Goal: Task Accomplishment & Management: Complete application form

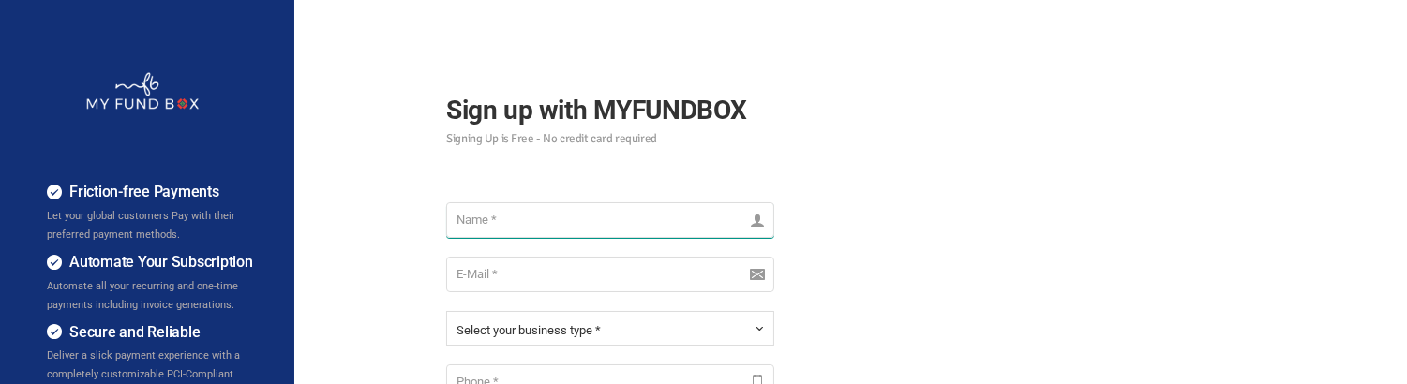
click at [512, 227] on input "text" at bounding box center [610, 220] width 328 height 36
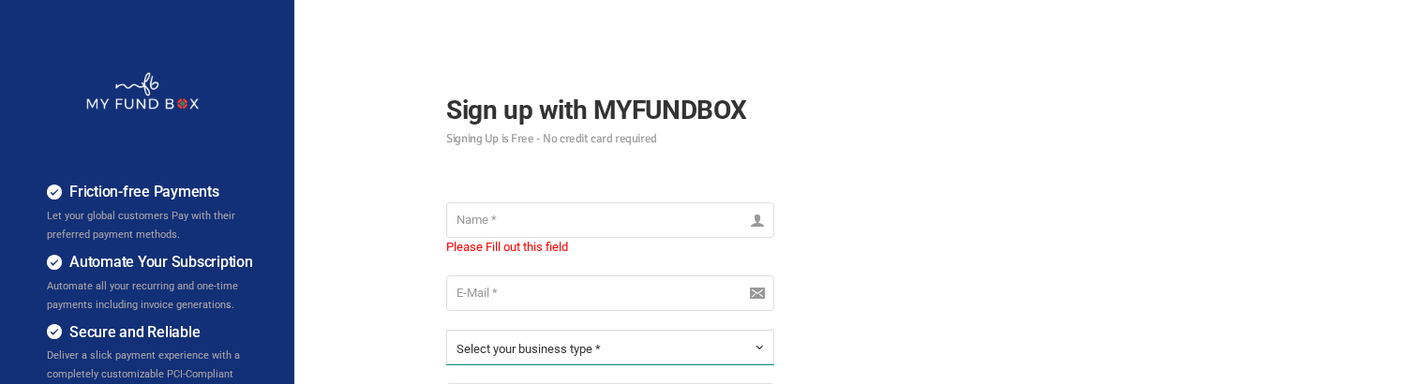
click at [559, 349] on span "Select your business type *" at bounding box center [529, 349] width 144 height 14
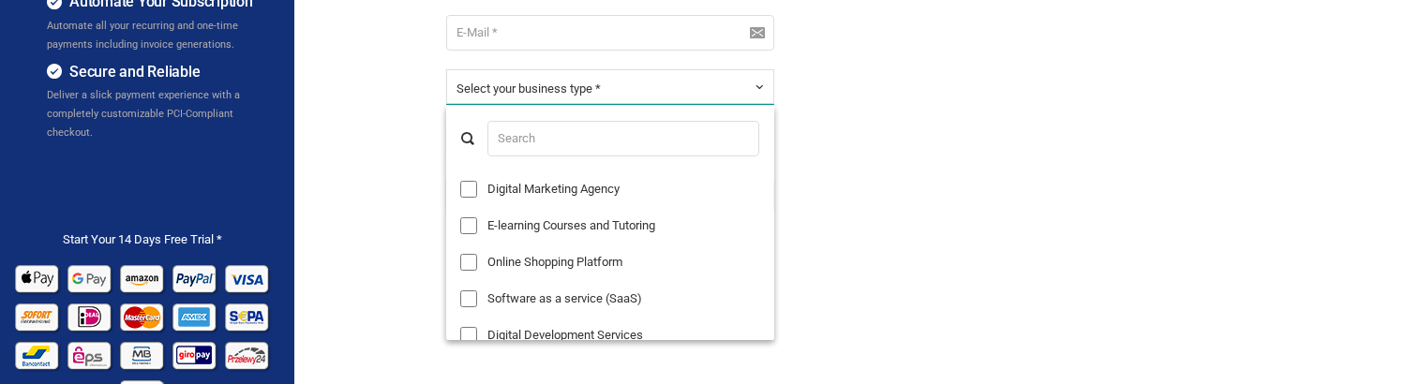
scroll to position [312, 0]
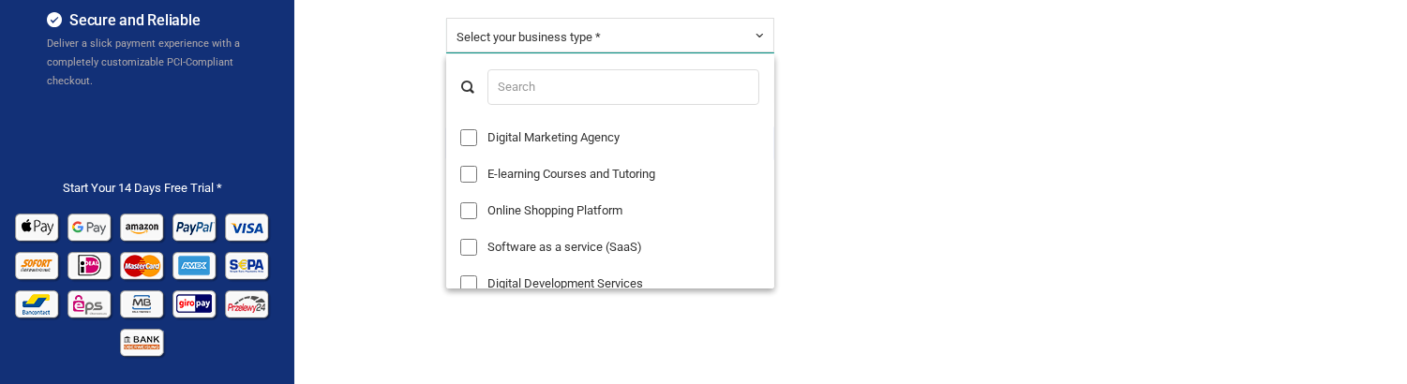
click at [426, 260] on div "Sign up with MYFUNDBOX Signing Up is Free - No credit card required Please Fill…" at bounding box center [610, 12] width 375 height 549
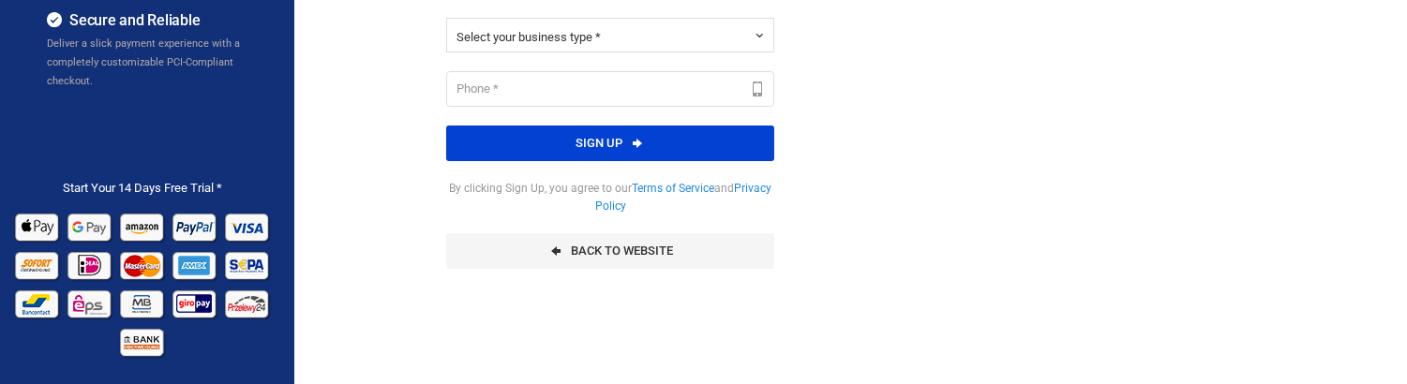
drag, startPoint x: 541, startPoint y: 96, endPoint x: 844, endPoint y: 285, distance: 357.1
click at [846, 287] on div "Friction-free Payments Let your global customers Pay with their preferred payme…" at bounding box center [704, 156] width 1426 height 937
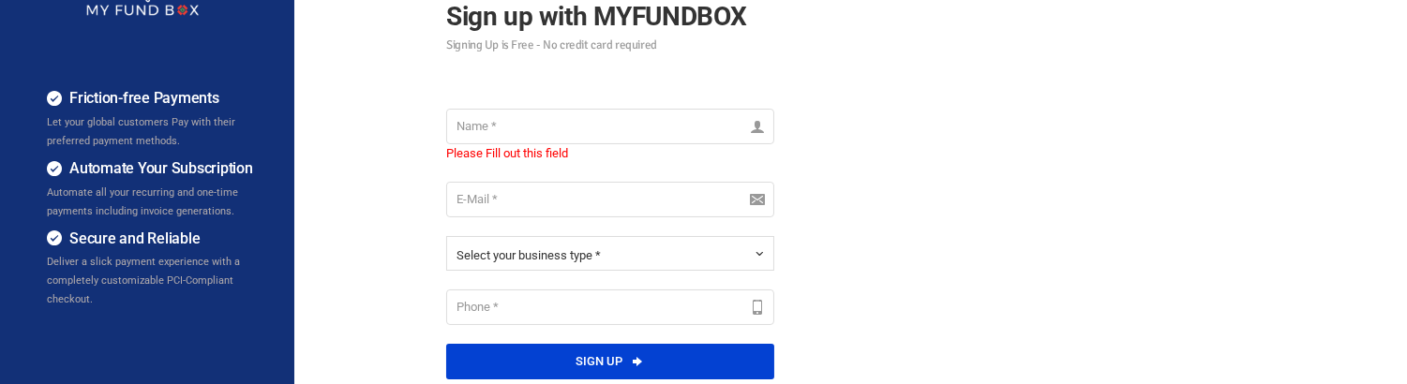
scroll to position [159, 0]
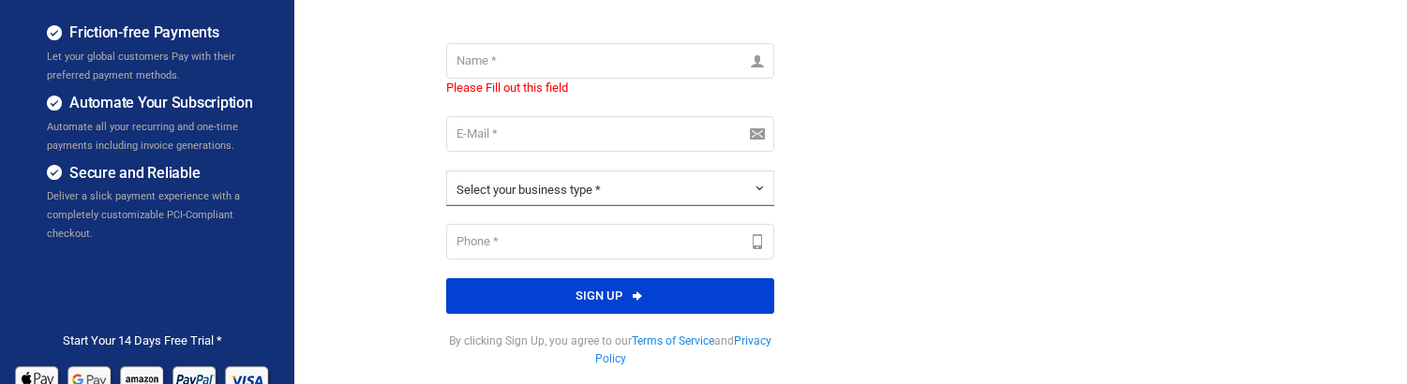
click at [582, 184] on span "Select your business type *" at bounding box center [529, 190] width 144 height 14
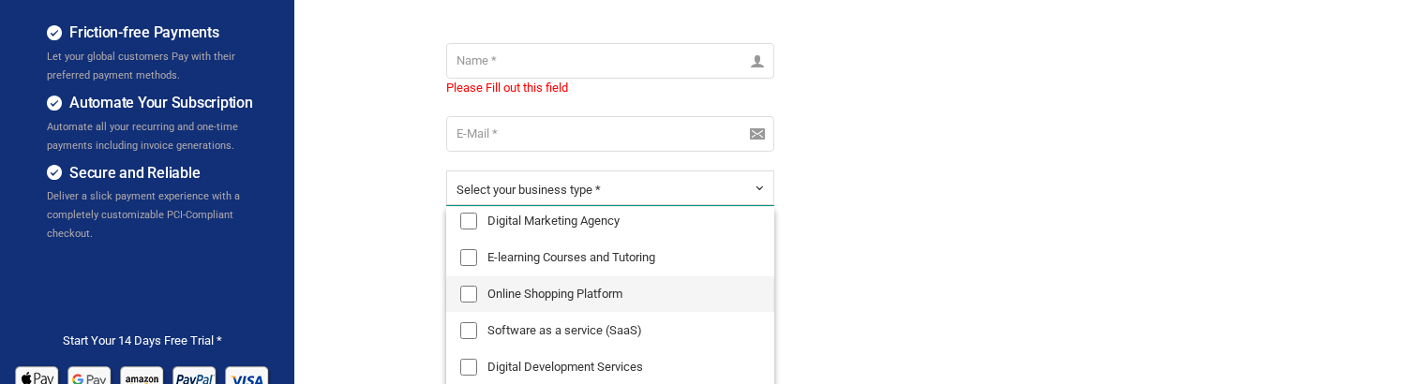
scroll to position [104, 0]
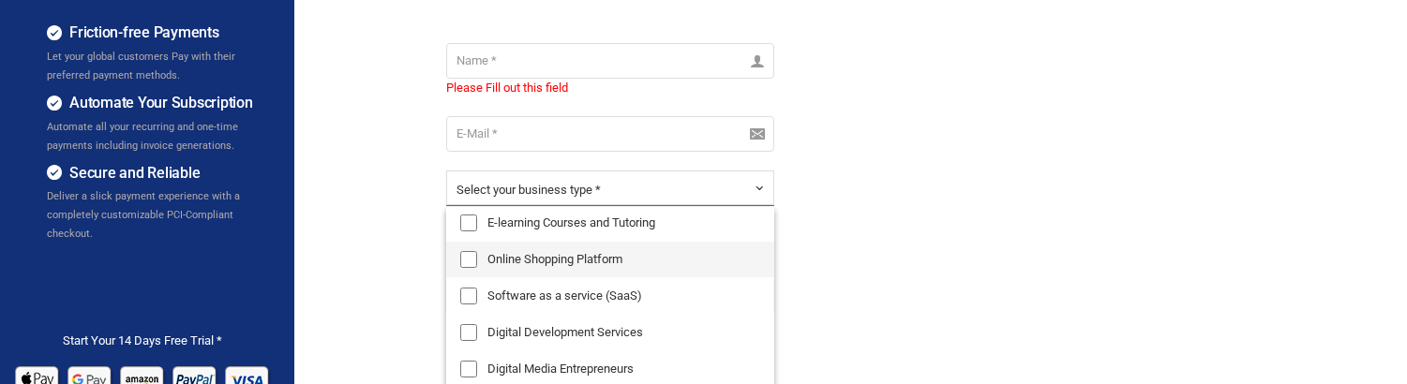
click at [508, 276] on label "Online Shopping Platform" at bounding box center [610, 260] width 328 height 36
click at [477, 268] on input "Online Shopping Platform" at bounding box center [468, 259] width 17 height 17
checkbox input "true"
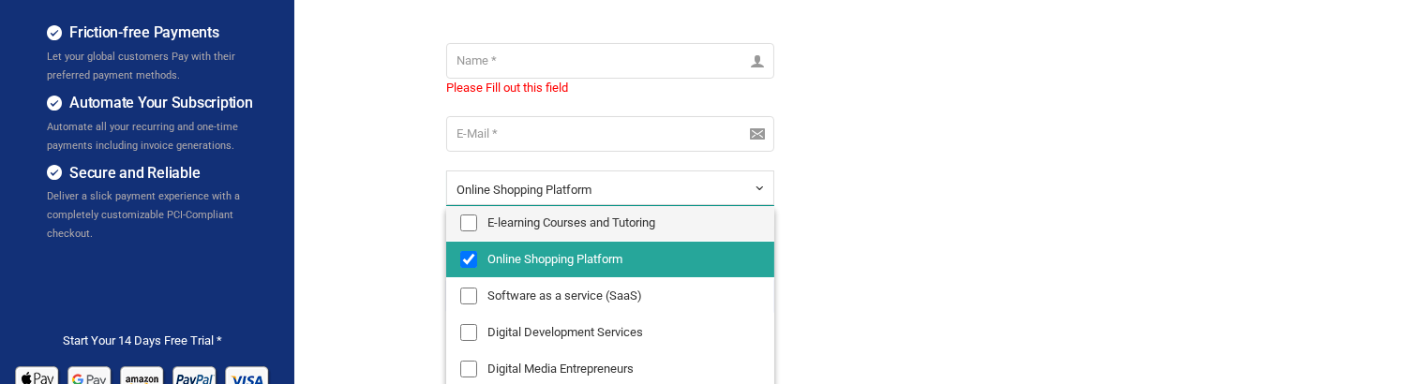
click at [494, 228] on label "E-learning Courses and Tutoring" at bounding box center [610, 223] width 328 height 36
click at [477, 228] on input "E-learning Courses and Tutoring" at bounding box center [468, 223] width 17 height 17
checkbox input "true"
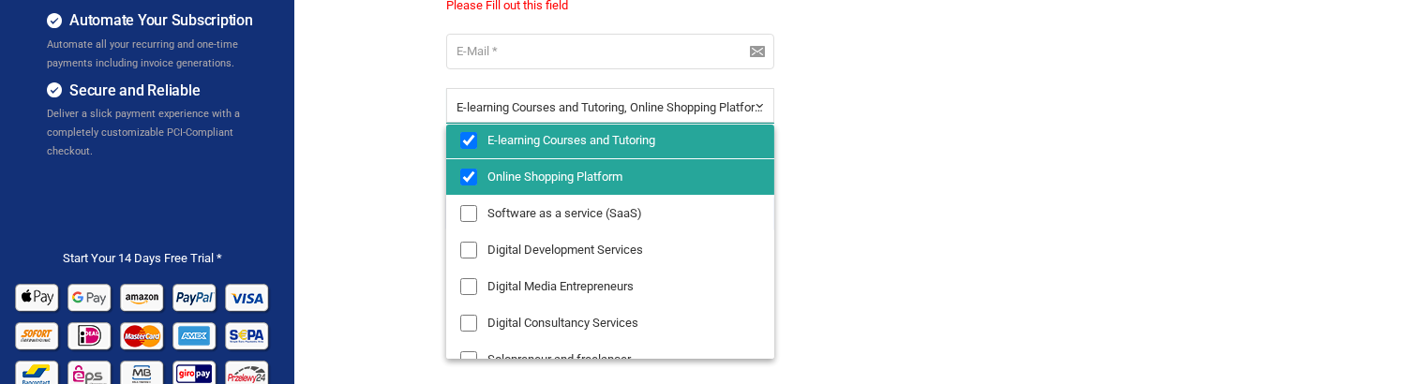
scroll to position [367, 0]
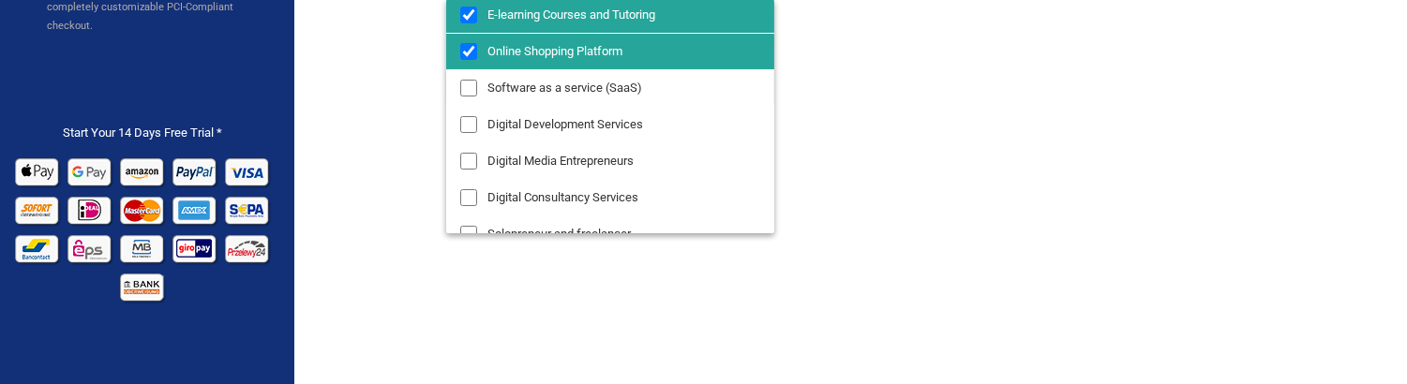
click at [359, 167] on div "Friction-free Payments Let your global customers Pay with their preferred payme…" at bounding box center [704, 101] width 1426 height 937
